Goal: Information Seeking & Learning: Learn about a topic

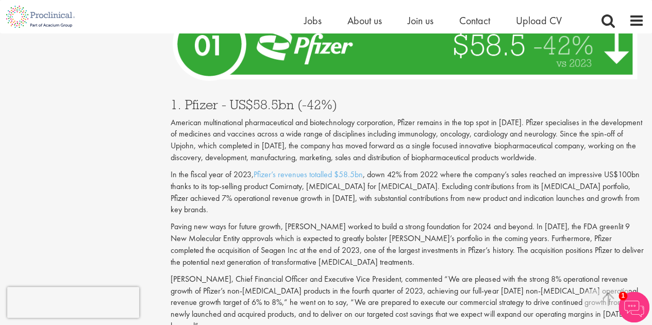
scroll to position [3708, 0]
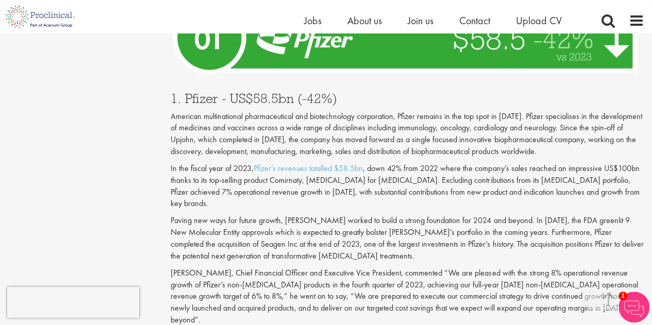
click at [340, 215] on p "Paving new ways for future growth, [PERSON_NAME] worked to build a strong found…" at bounding box center [406, 238] width 473 height 47
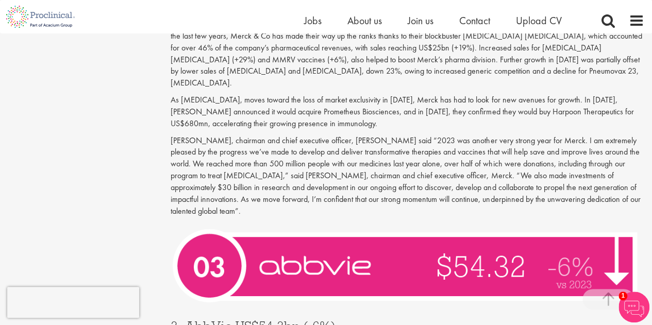
scroll to position [2936, 0]
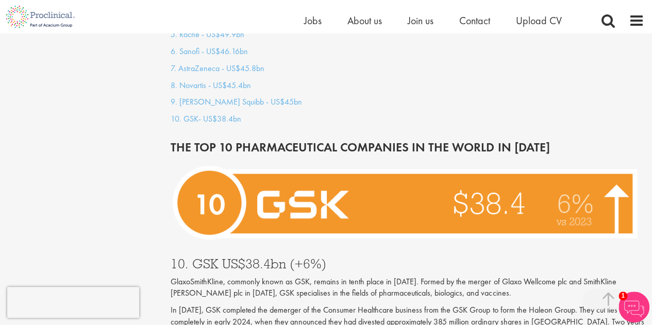
scroll to position [1082, 0]
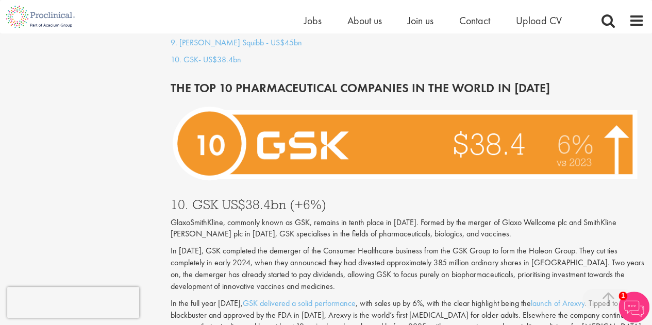
click at [480, 175] on img at bounding box center [406, 144] width 473 height 88
click at [312, 228] on p "GlaxoSmithKline, commonly known as GSK, remains in tenth place in [DATE]. Forme…" at bounding box center [406, 229] width 473 height 24
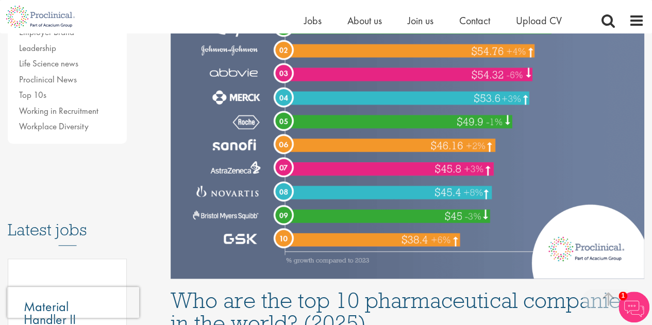
scroll to position [721, 0]
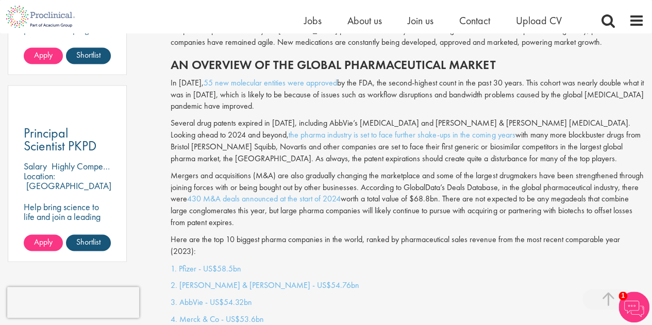
click at [348, 86] on p "In 2023, 55 new molecular entities were approved by the FDA, the second-highest…" at bounding box center [406, 95] width 473 height 36
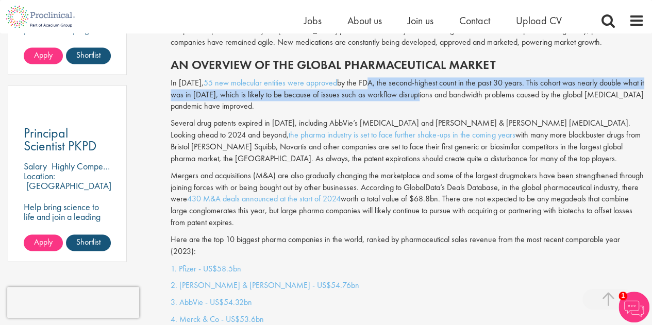
drag, startPoint x: 362, startPoint y: 84, endPoint x: 415, endPoint y: 92, distance: 54.2
click at [415, 92] on p "In 2023, 55 new molecular entities were approved by the FDA, the second-highest…" at bounding box center [406, 95] width 473 height 36
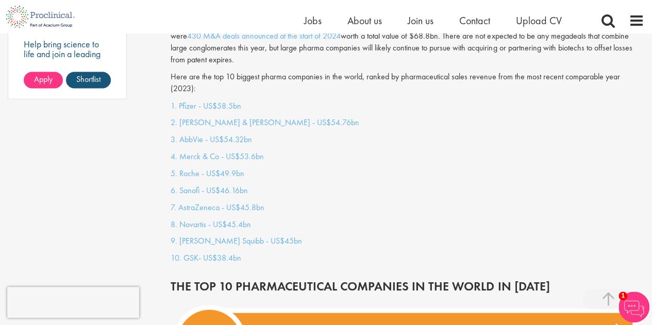
scroll to position [979, 0]
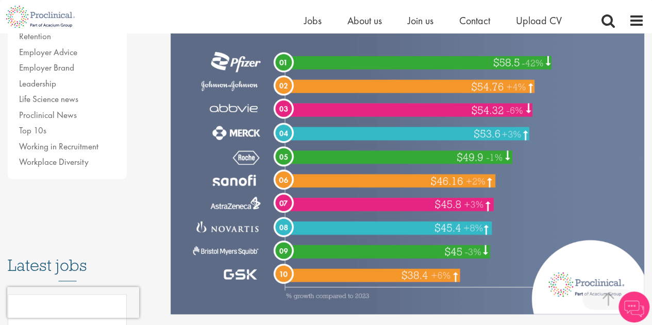
scroll to position [309, 0]
